Goal: Check status

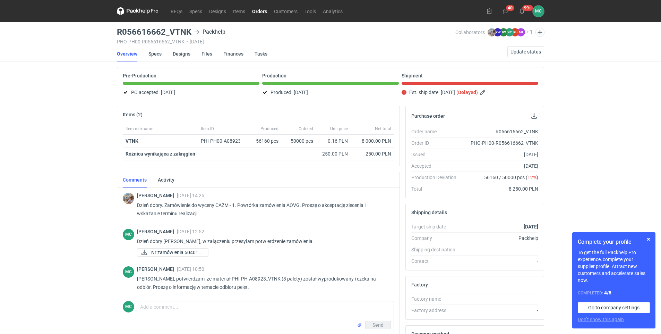
click at [258, 12] on link "Orders" at bounding box center [260, 11] width 22 height 8
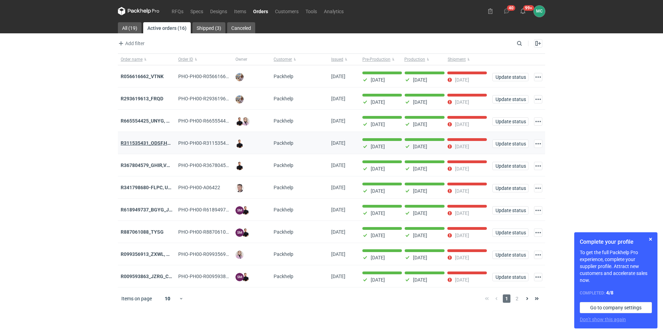
click at [149, 144] on strong "R311535431_ODSF,HMHH" at bounding box center [150, 143] width 58 height 6
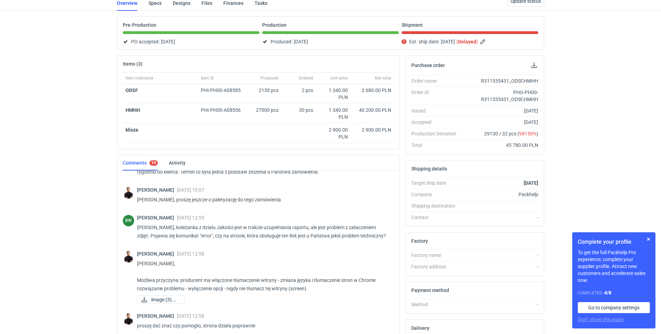
scroll to position [261, 0]
